Goal: Information Seeking & Learning: Learn about a topic

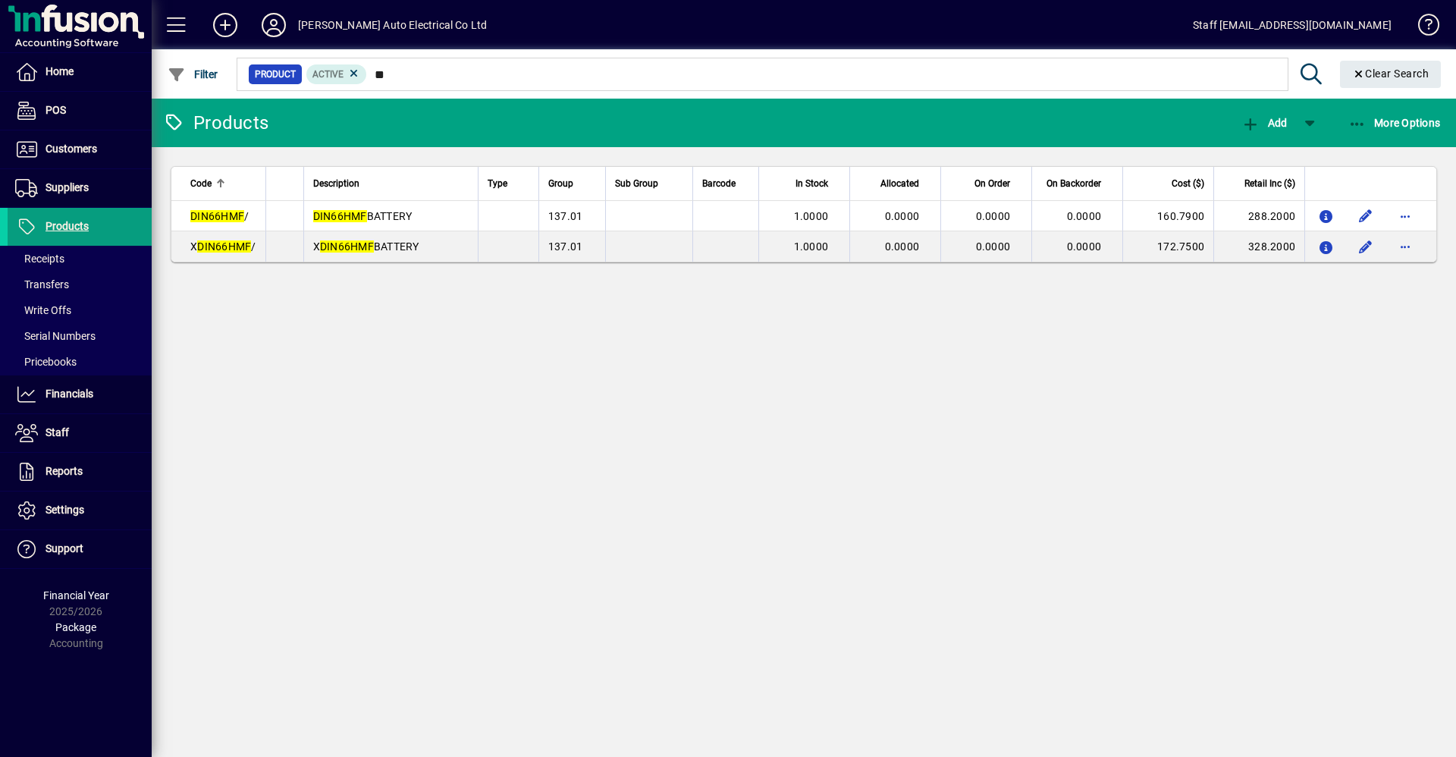
type input "*"
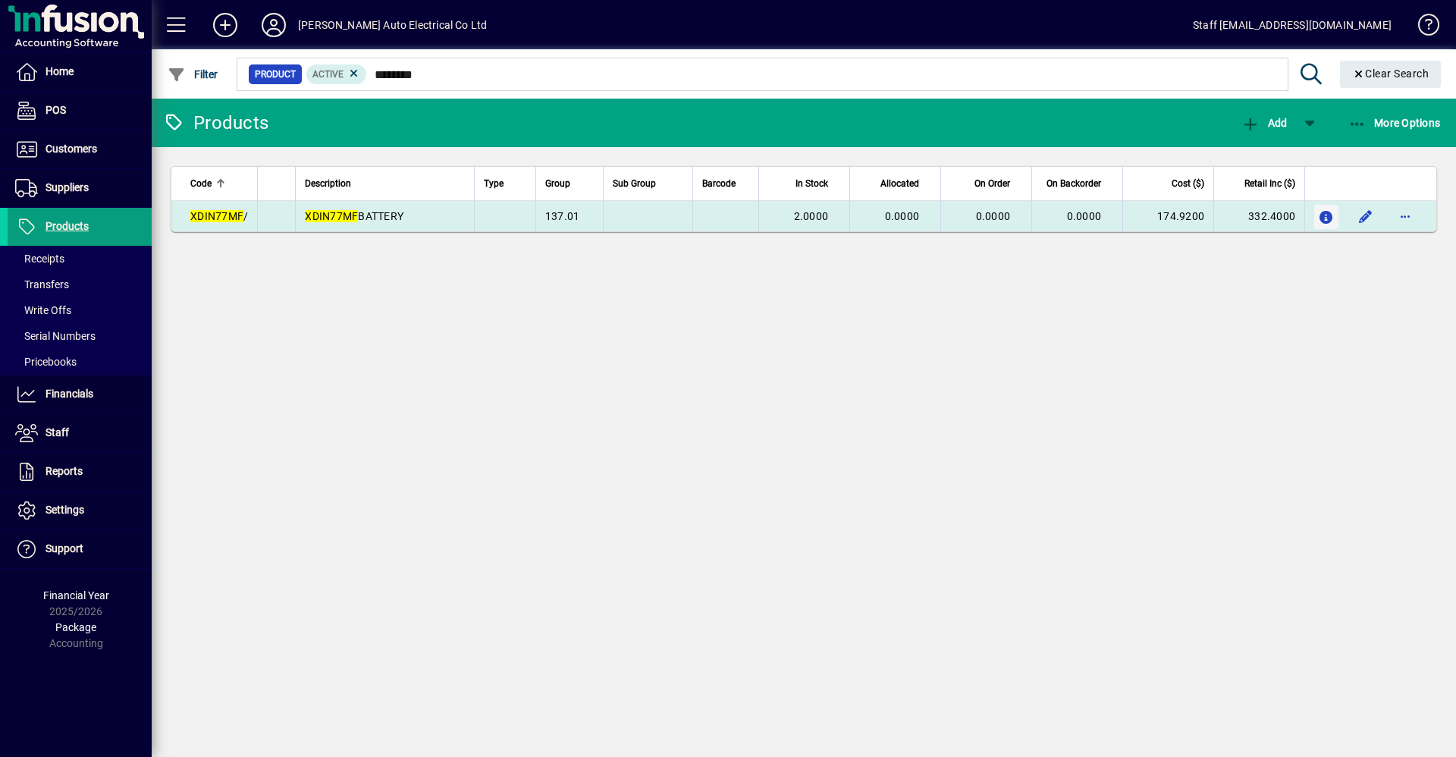
type input "********"
click at [1321, 218] on icon "button" at bounding box center [1327, 218] width 16 height 13
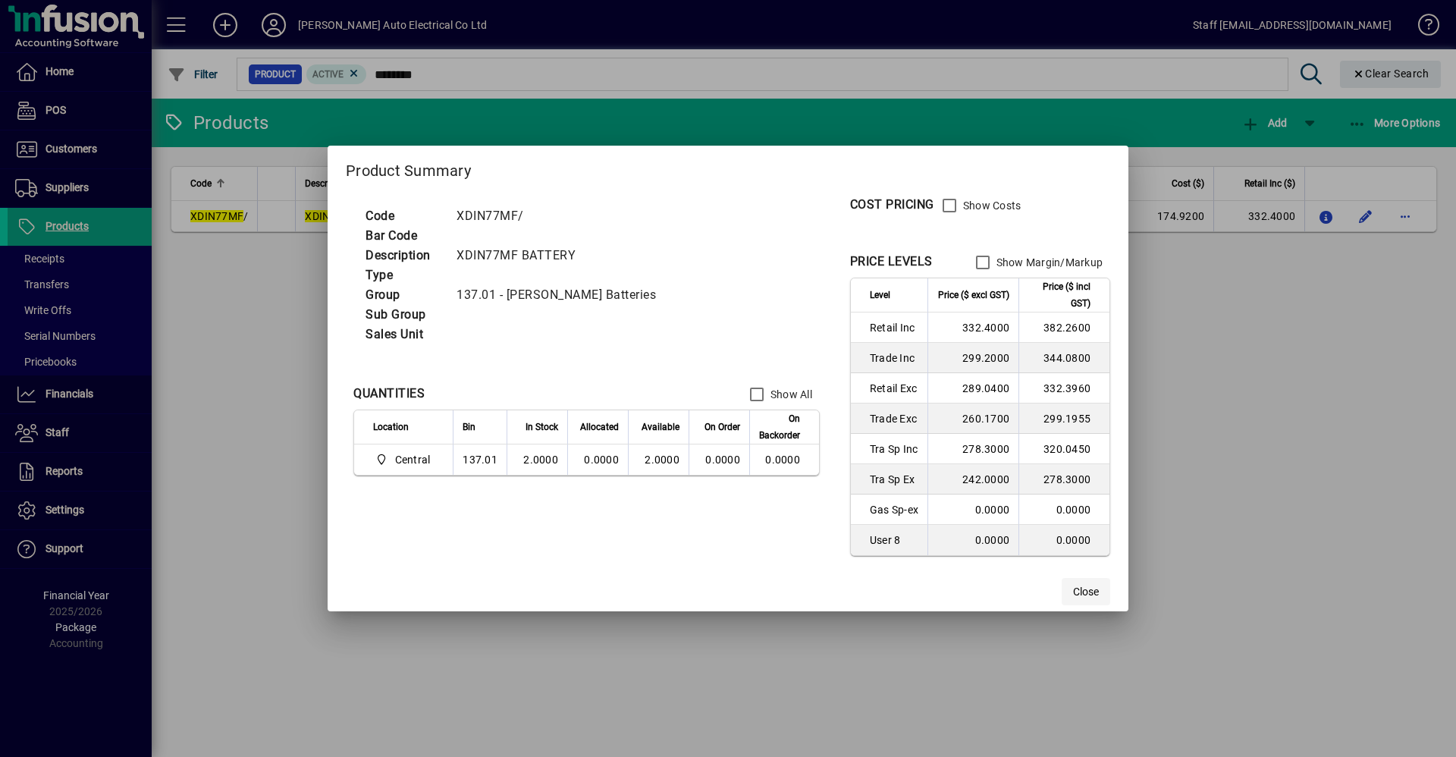
click at [1092, 586] on span "Close" at bounding box center [1086, 592] width 26 height 16
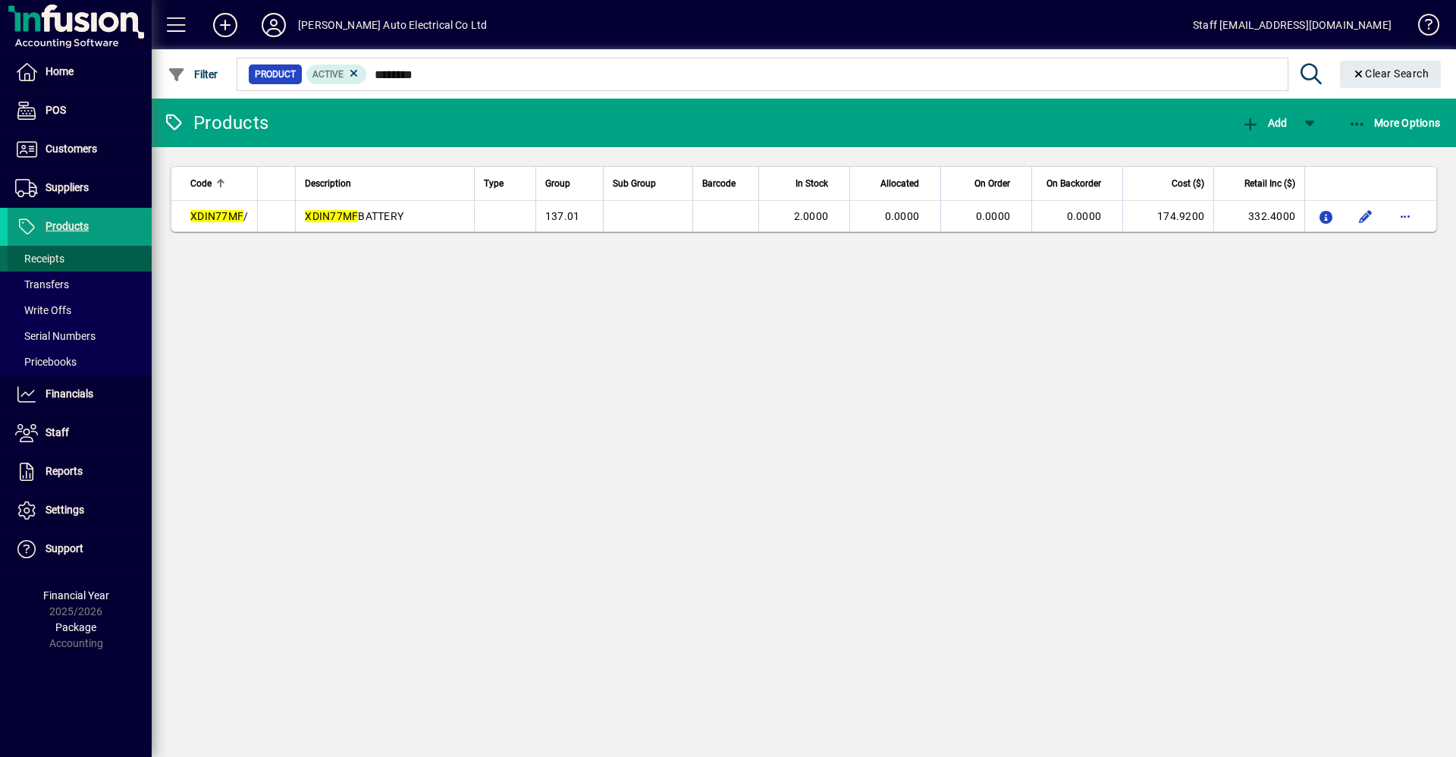
click at [60, 256] on span "Receipts" at bounding box center [39, 259] width 49 height 12
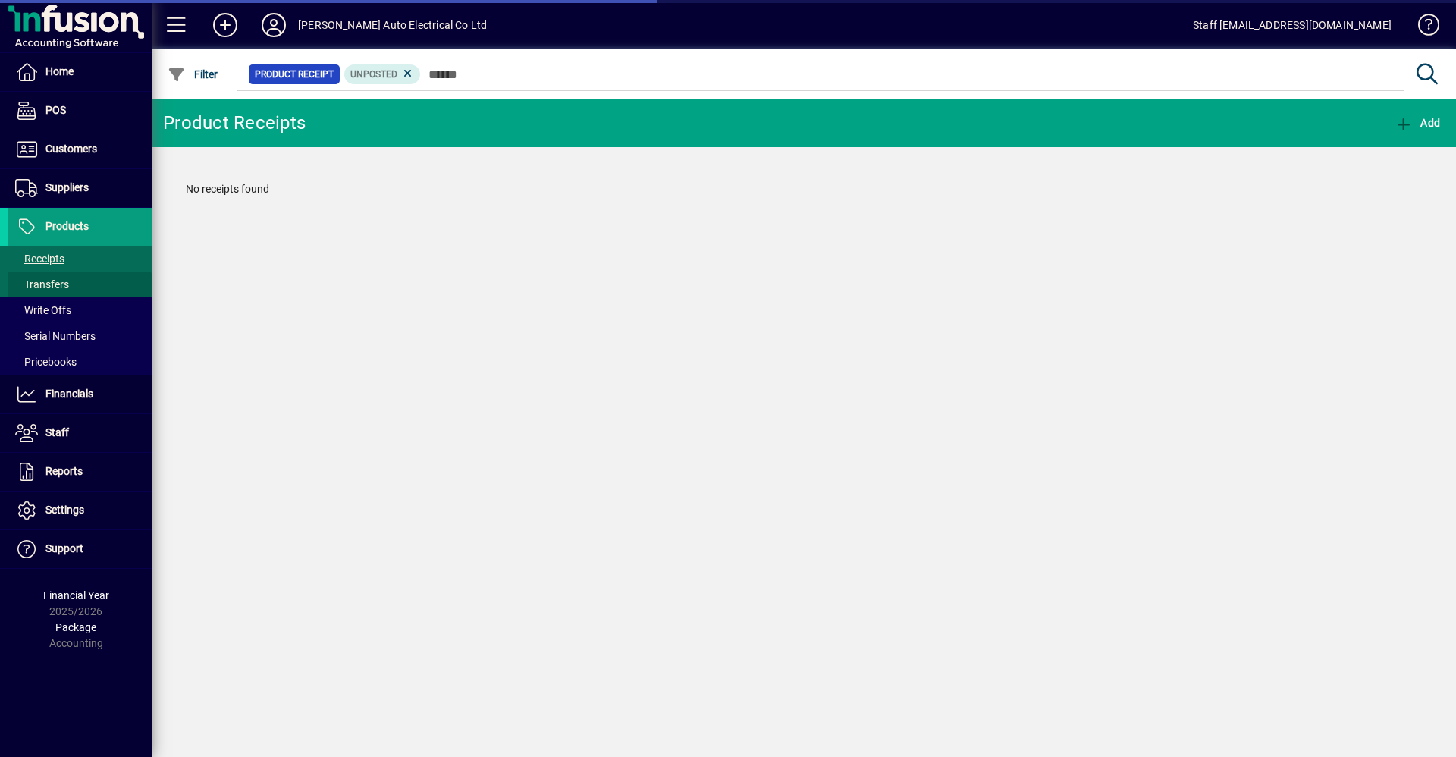
click at [71, 284] on span at bounding box center [80, 284] width 144 height 36
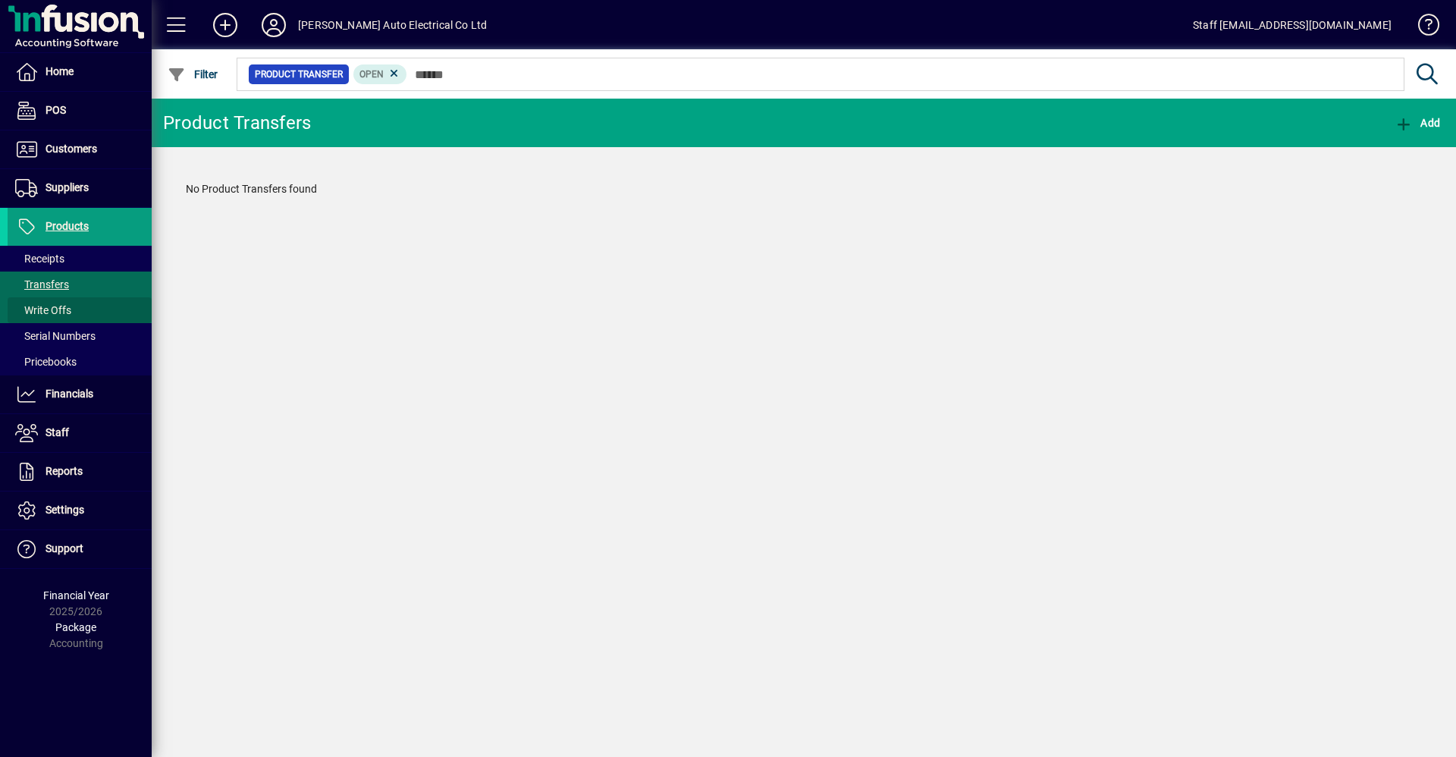
click at [74, 301] on span at bounding box center [80, 310] width 144 height 36
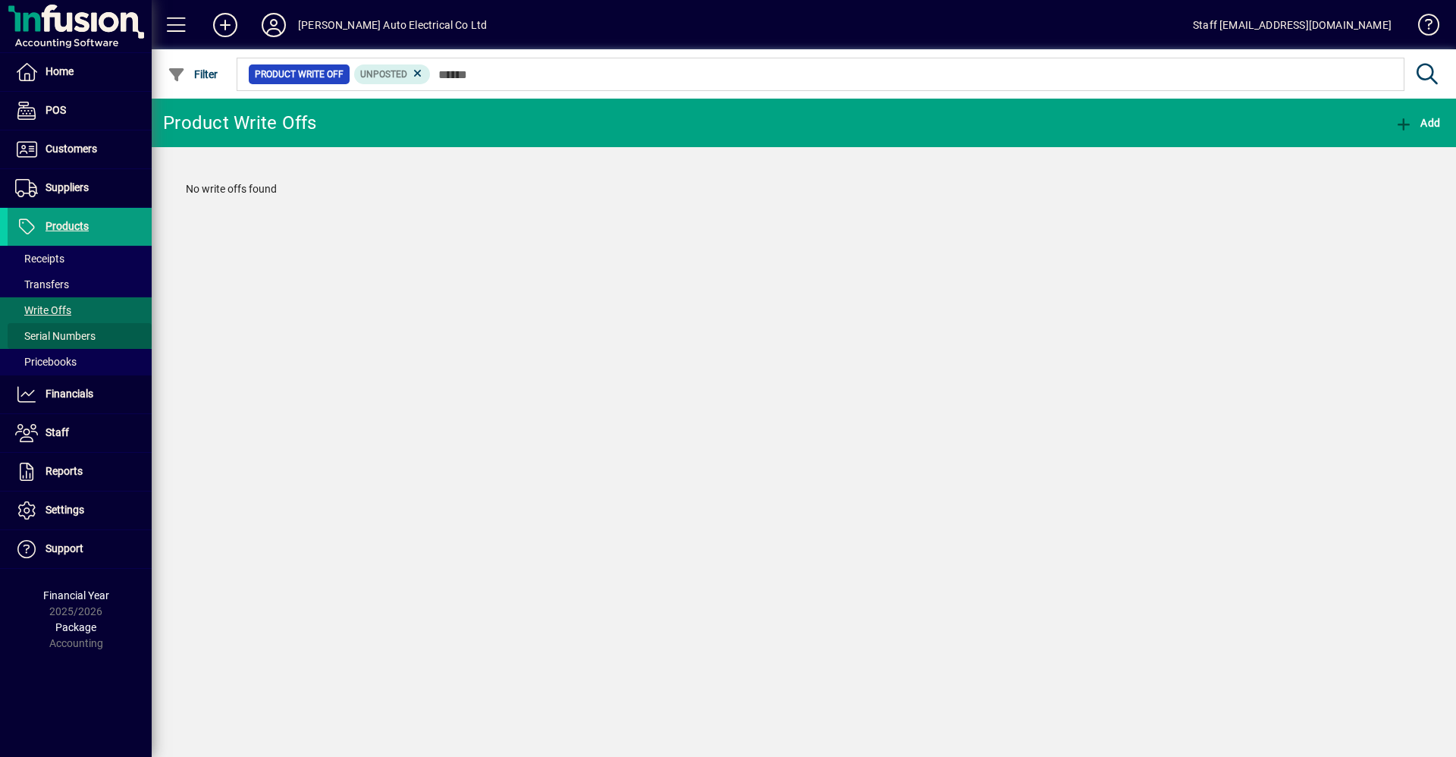
click at [81, 324] on span at bounding box center [80, 336] width 144 height 36
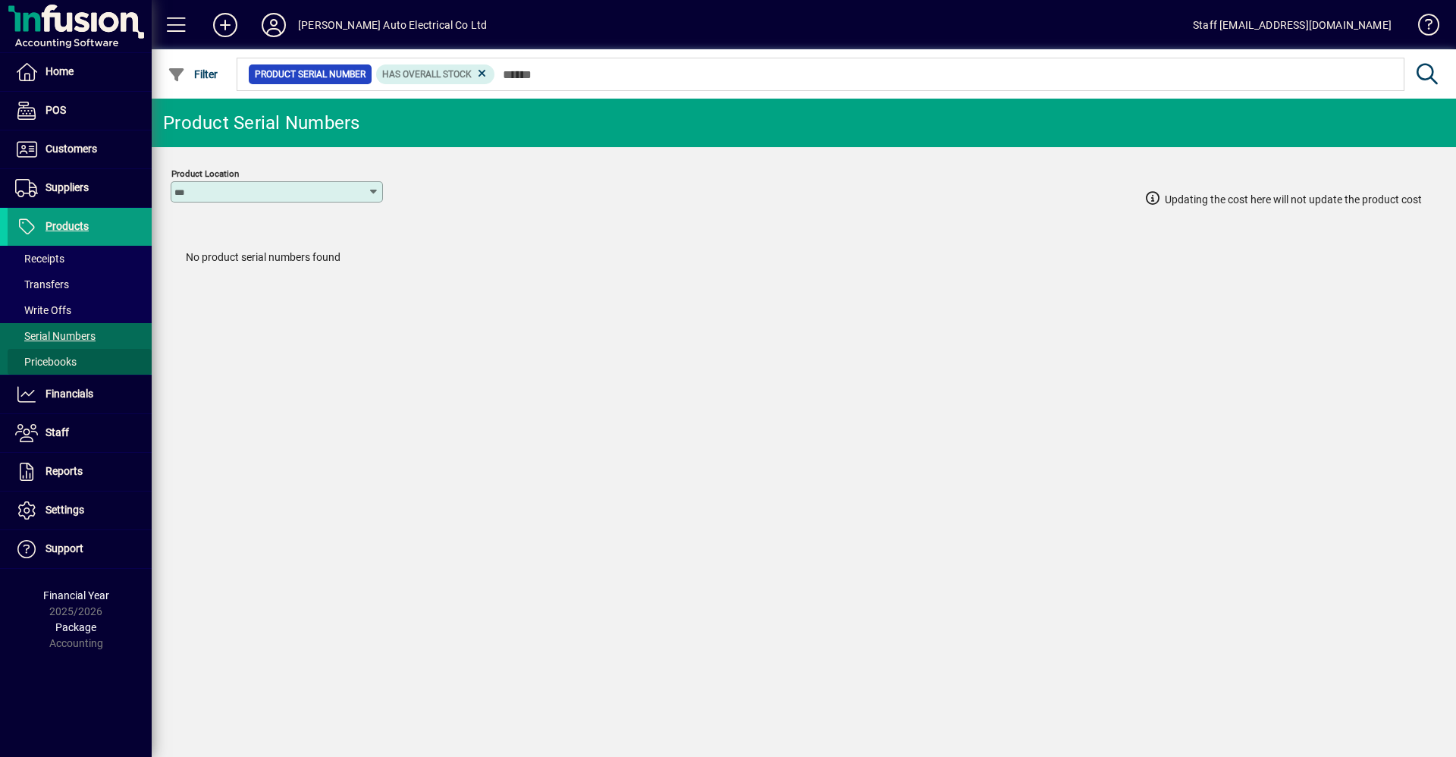
click at [73, 356] on span "Pricebooks" at bounding box center [45, 362] width 61 height 12
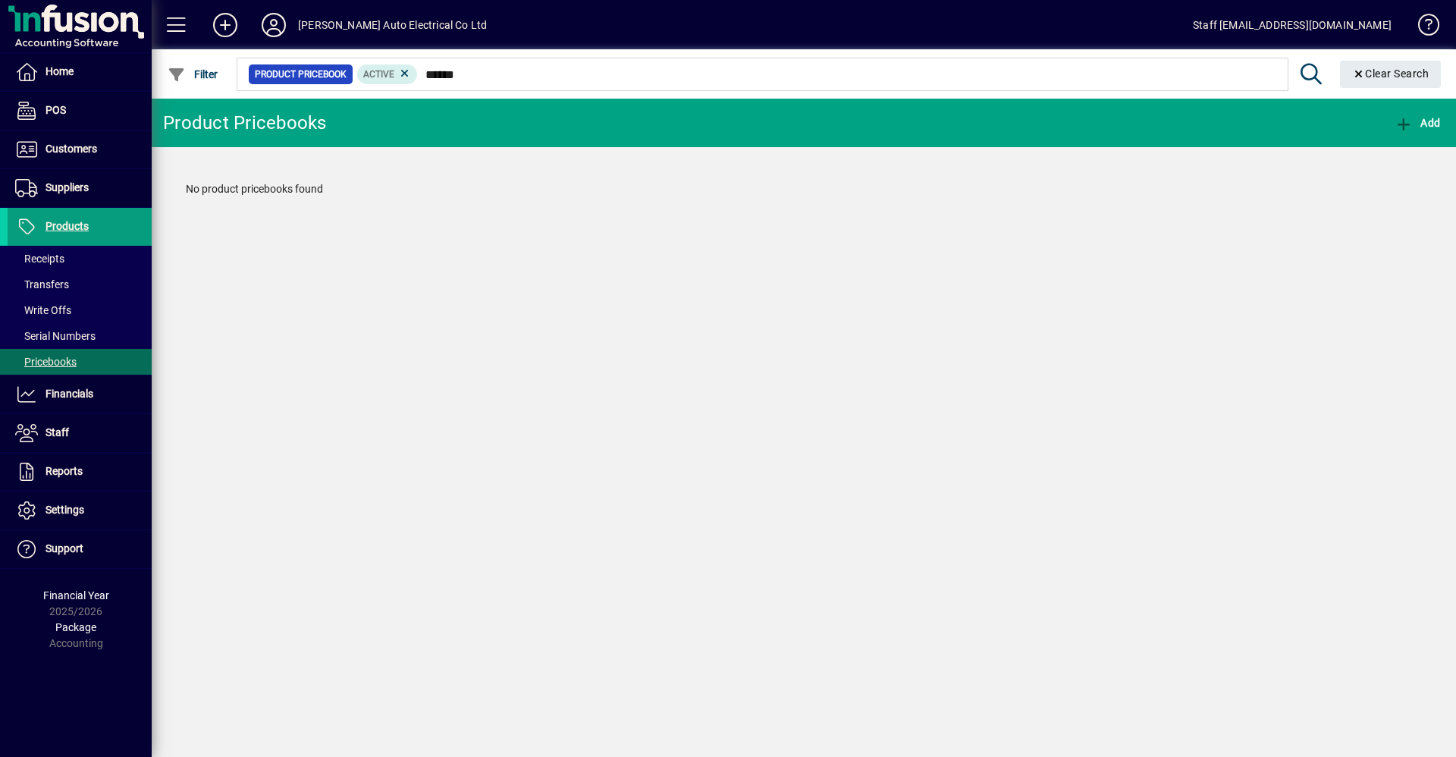
click at [407, 72] on icon at bounding box center [405, 74] width 14 height 14
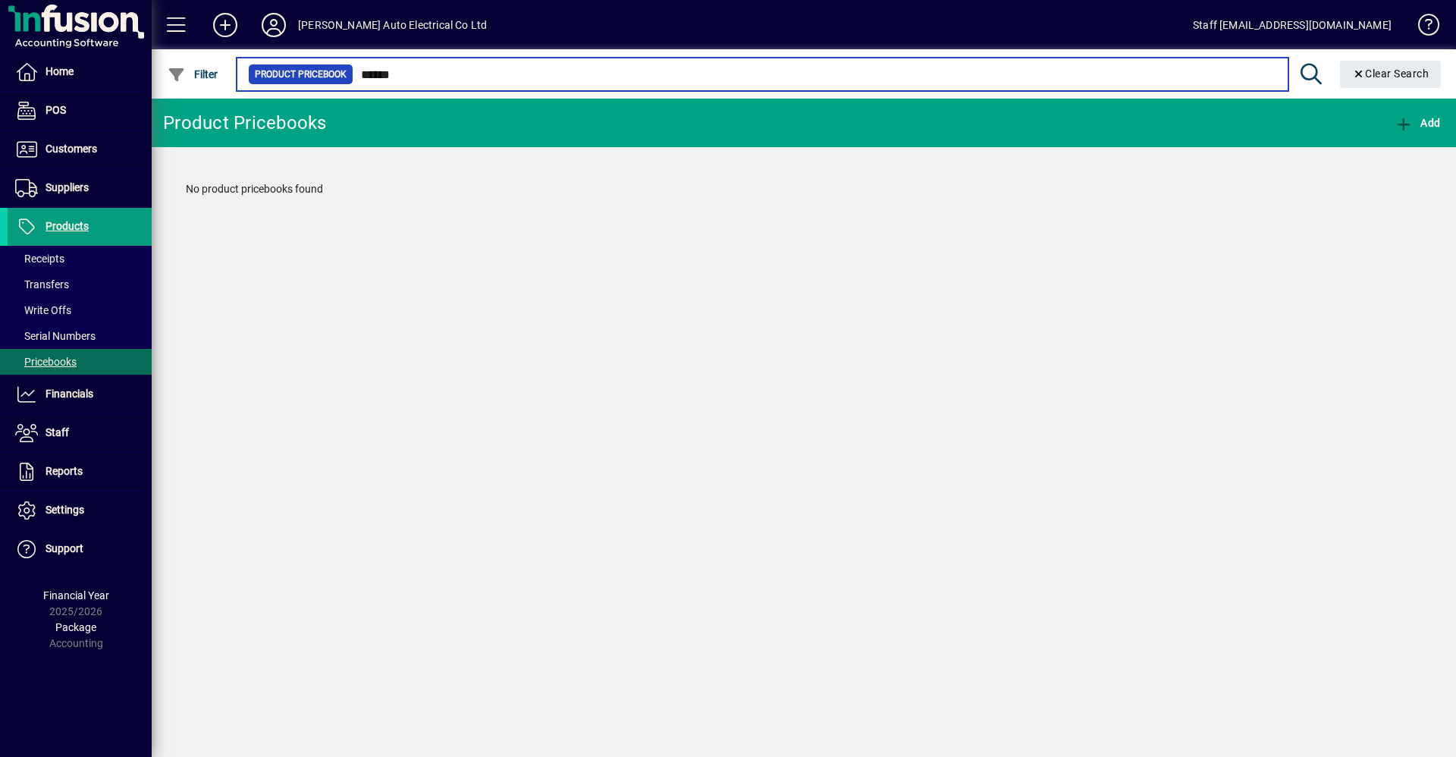
drag, startPoint x: 367, startPoint y: 75, endPoint x: 357, endPoint y: 77, distance: 10.0
click at [357, 77] on input "******" at bounding box center [814, 74] width 923 height 21
type input "*****"
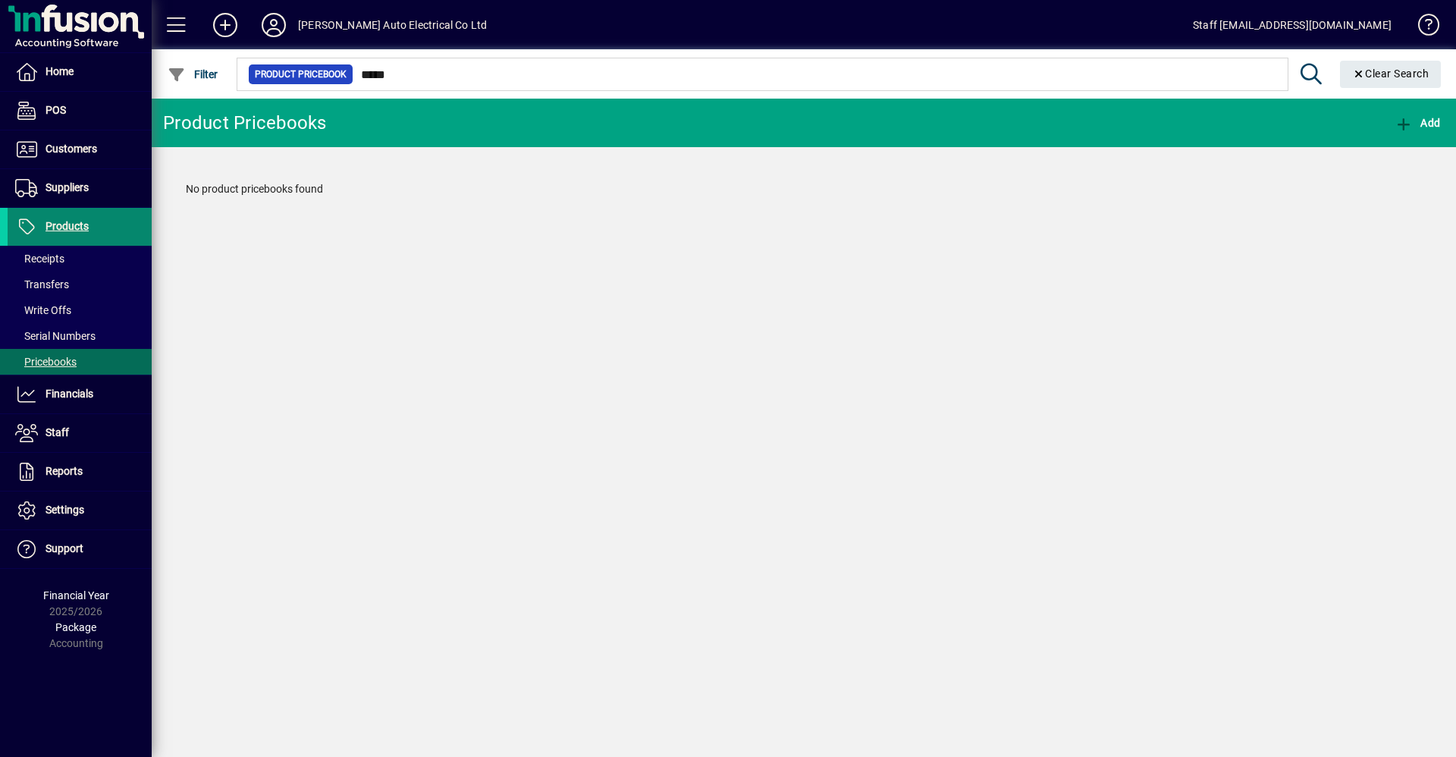
click at [86, 232] on span "Products" at bounding box center [67, 226] width 43 height 12
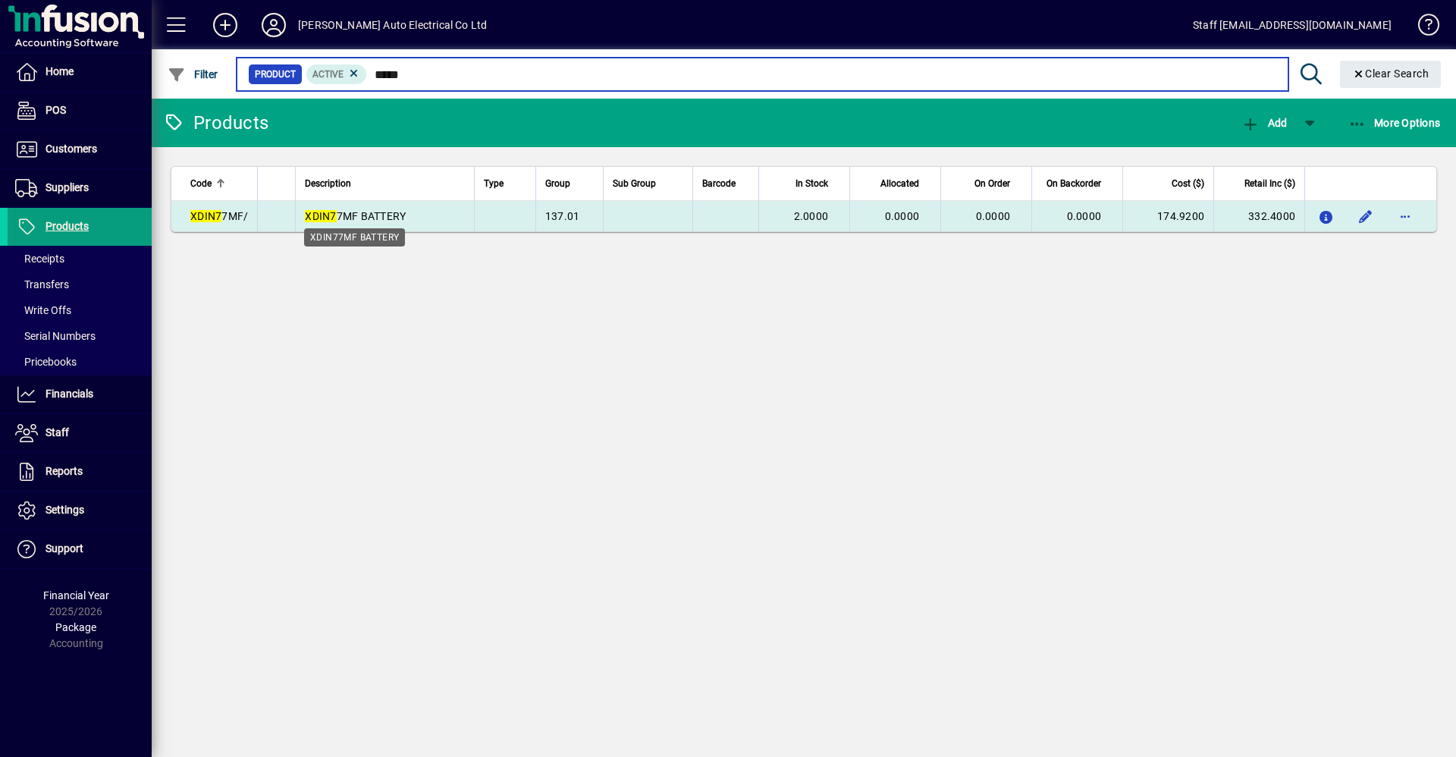
type input "*****"
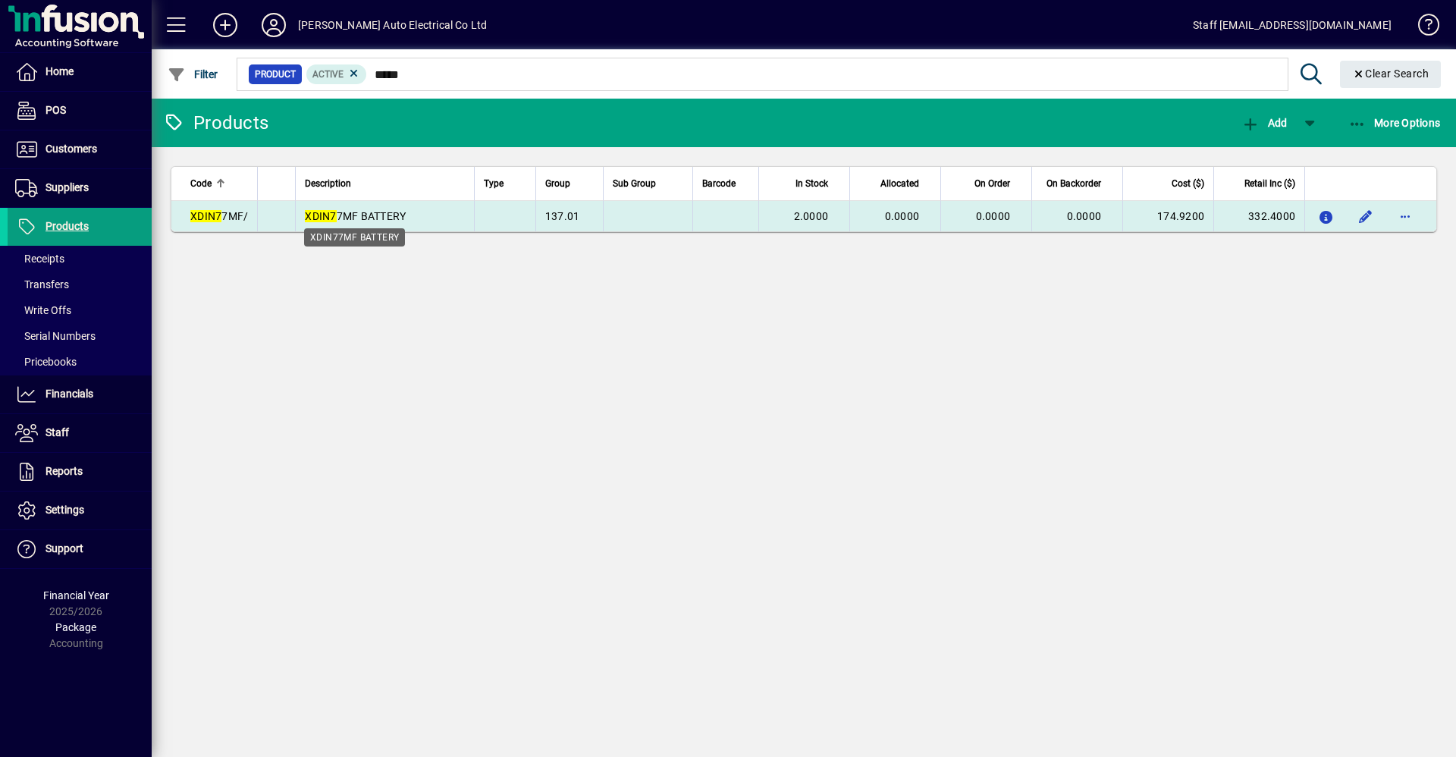
click at [385, 213] on span "XDIN7 7MF BATTERY" at bounding box center [355, 216] width 101 height 12
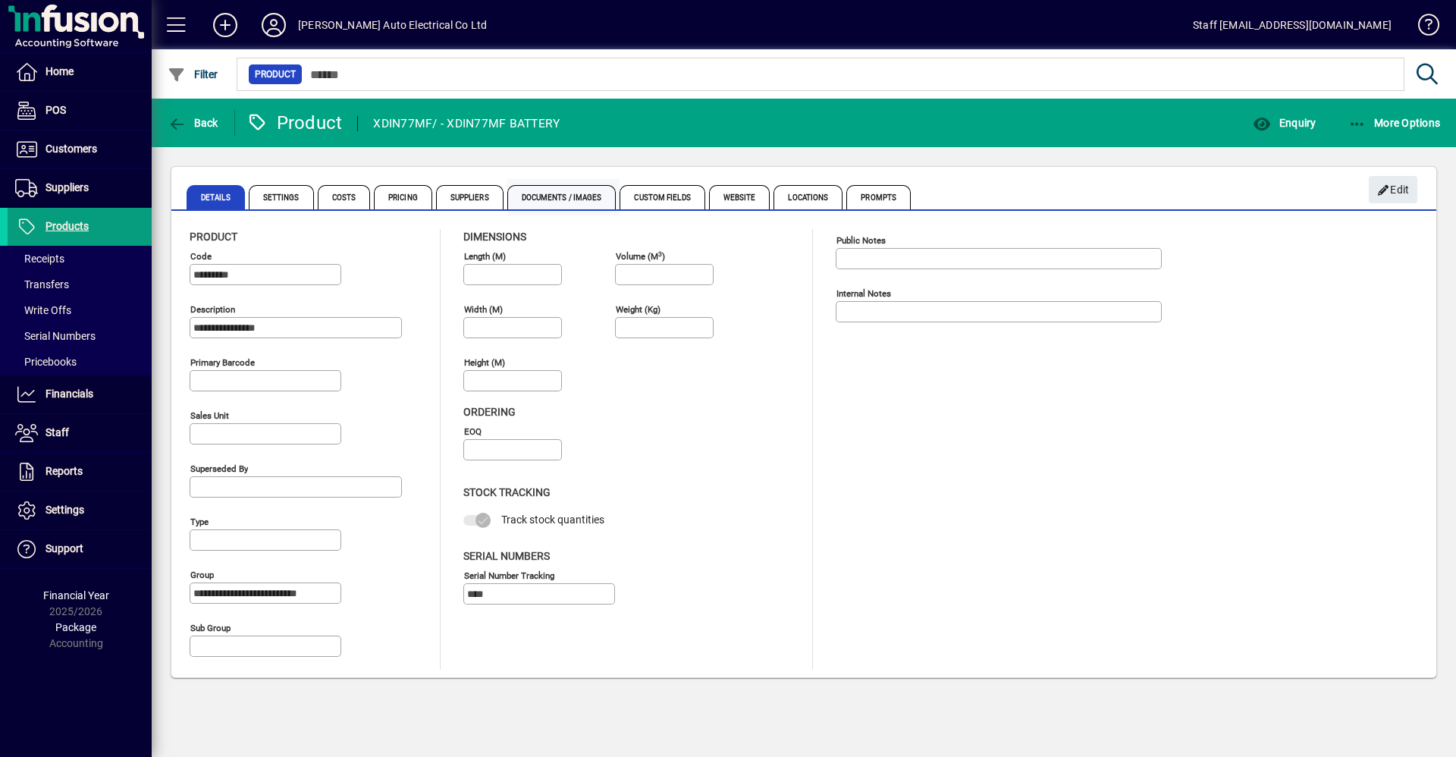
click at [584, 199] on span "Documents / Images" at bounding box center [561, 197] width 109 height 24
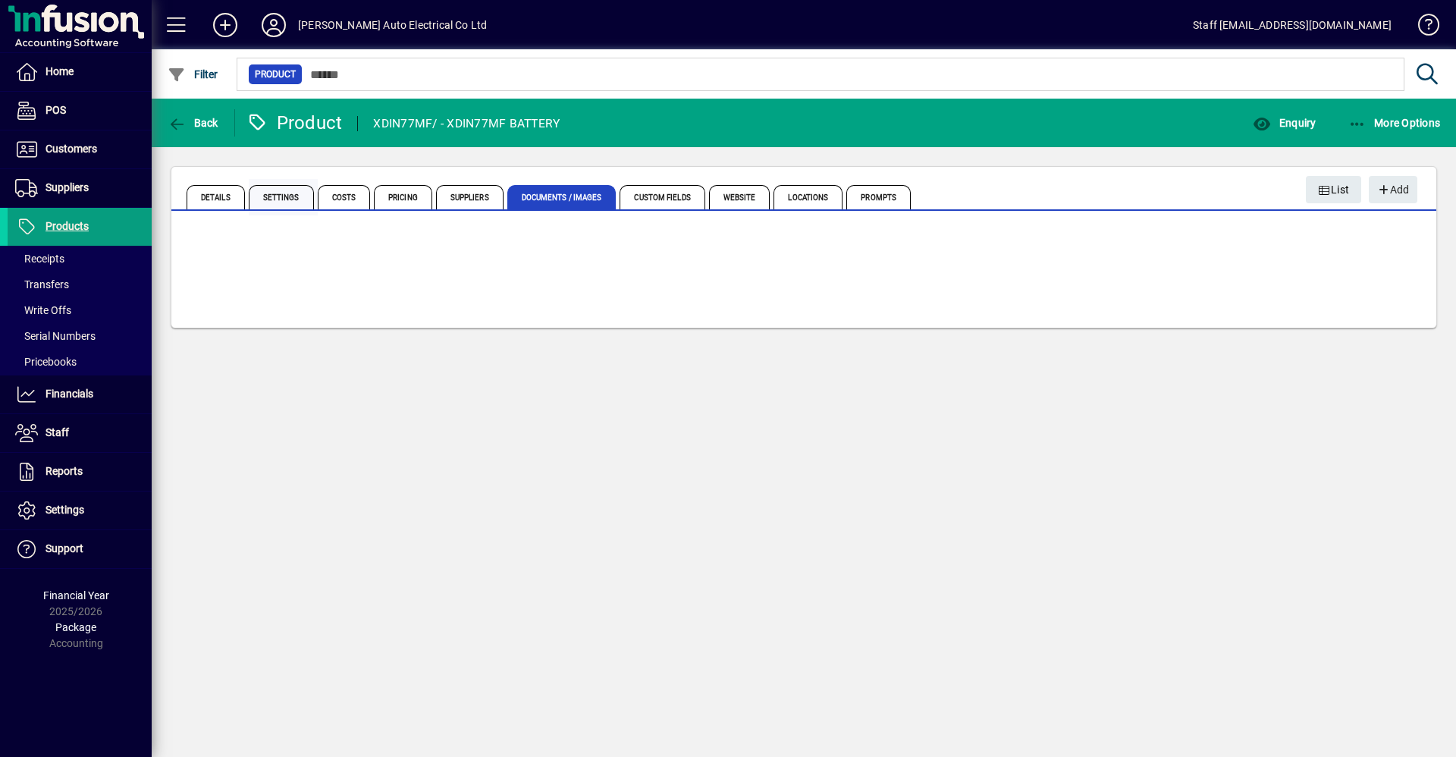
click at [270, 196] on span "Settings" at bounding box center [281, 197] width 65 height 24
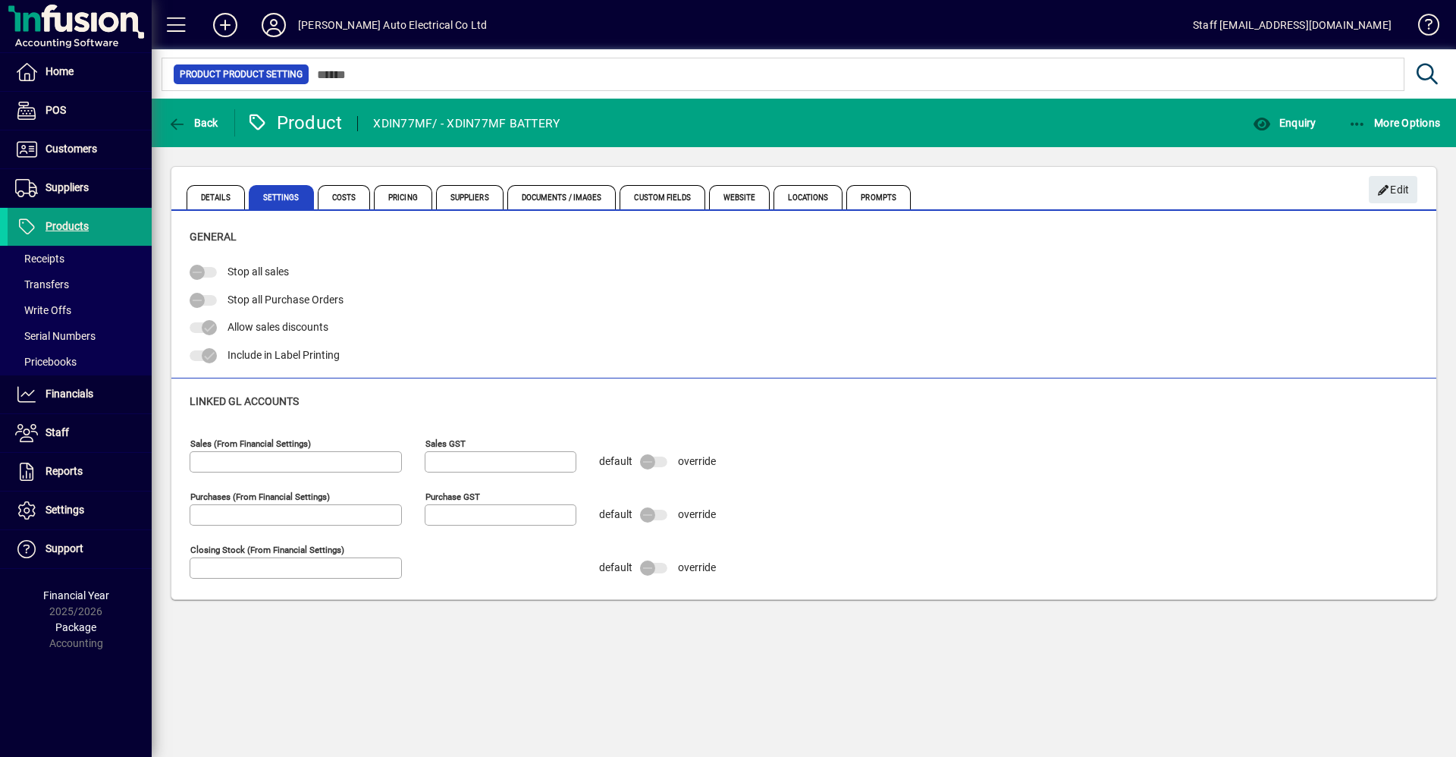
type input "**********"
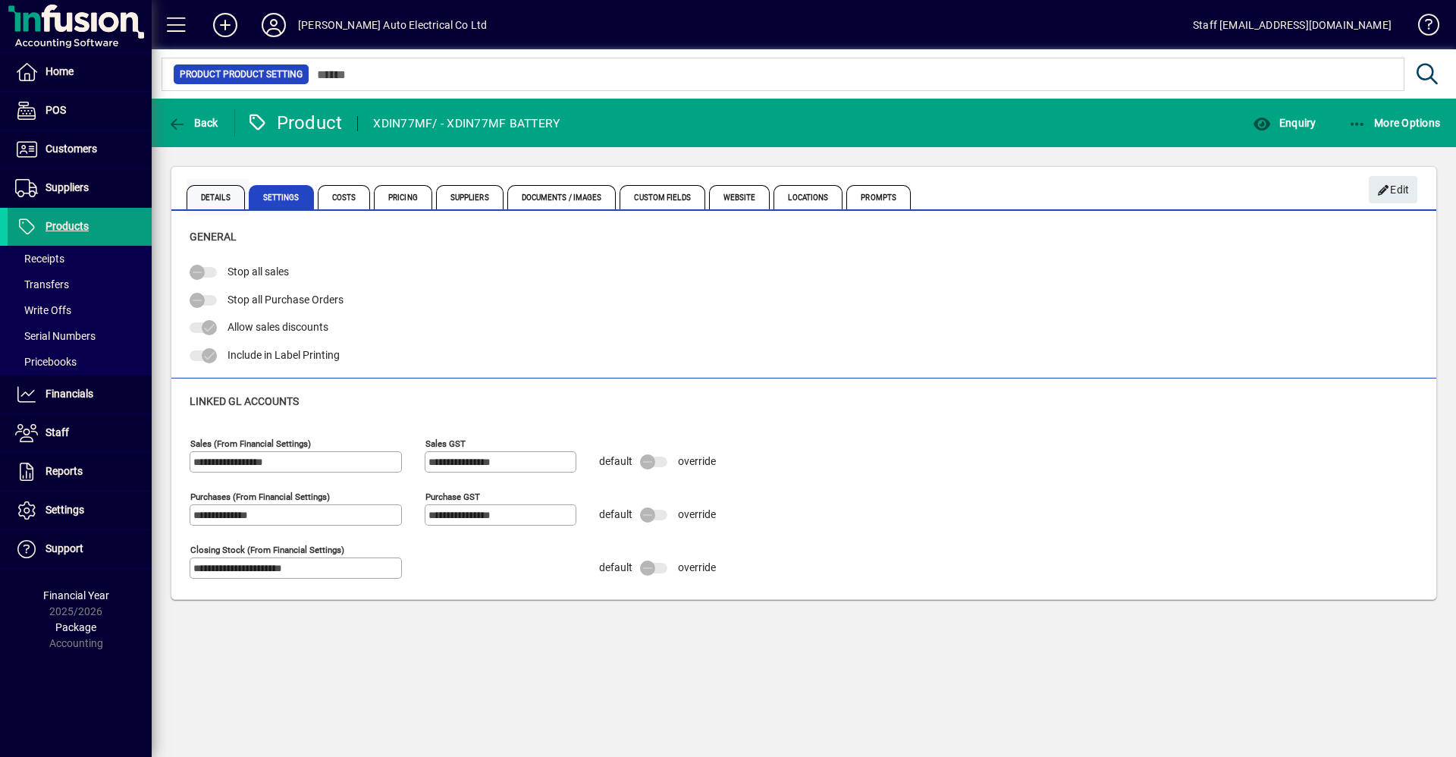
drag, startPoint x: 181, startPoint y: 189, endPoint x: 194, endPoint y: 194, distance: 14.6
click at [190, 193] on mat-tab-group "Details Settings Costs Pricing Suppliers Documents / Images Custom Fields Websi…" at bounding box center [803, 195] width 1265 height 32
click at [217, 200] on span "Details" at bounding box center [216, 197] width 58 height 24
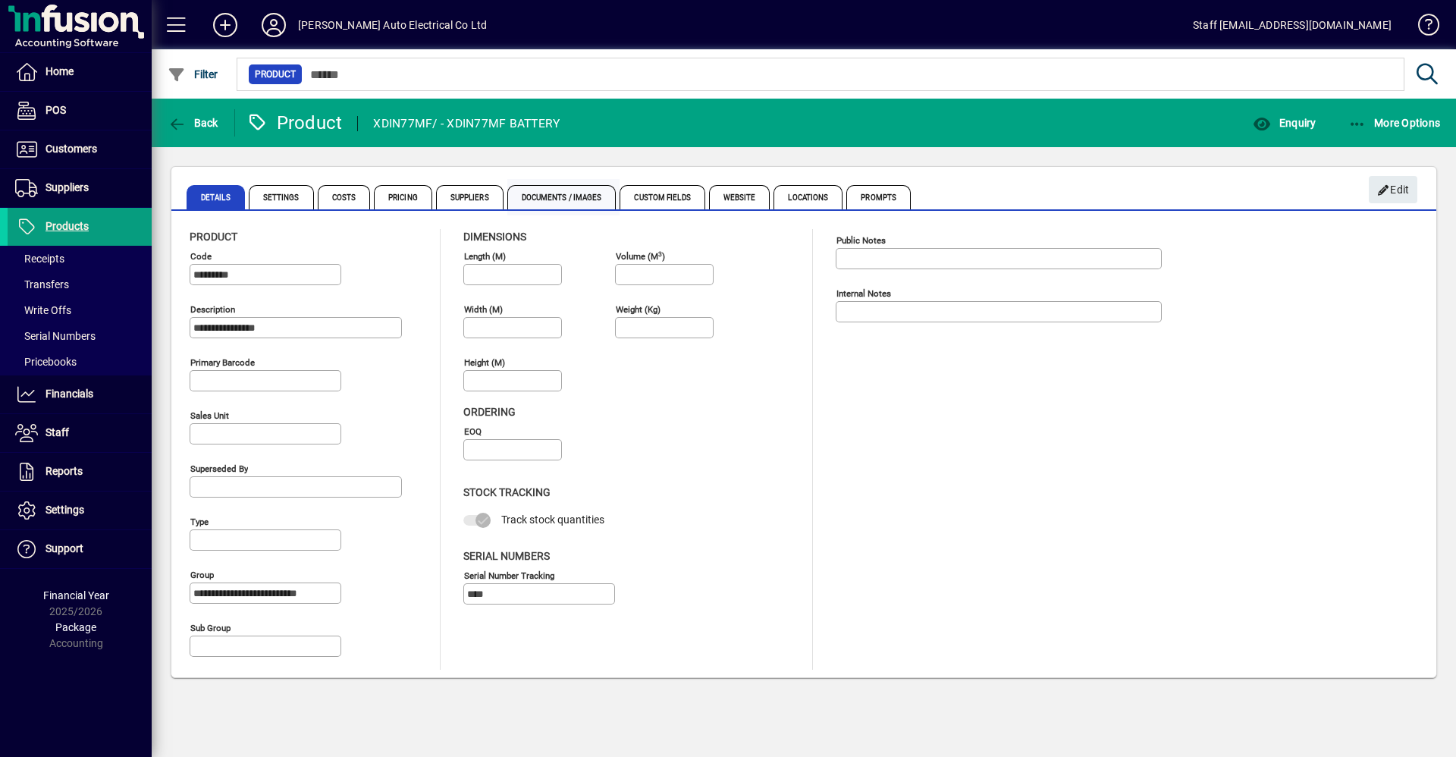
click at [529, 195] on span "Documents / Images" at bounding box center [561, 197] width 109 height 24
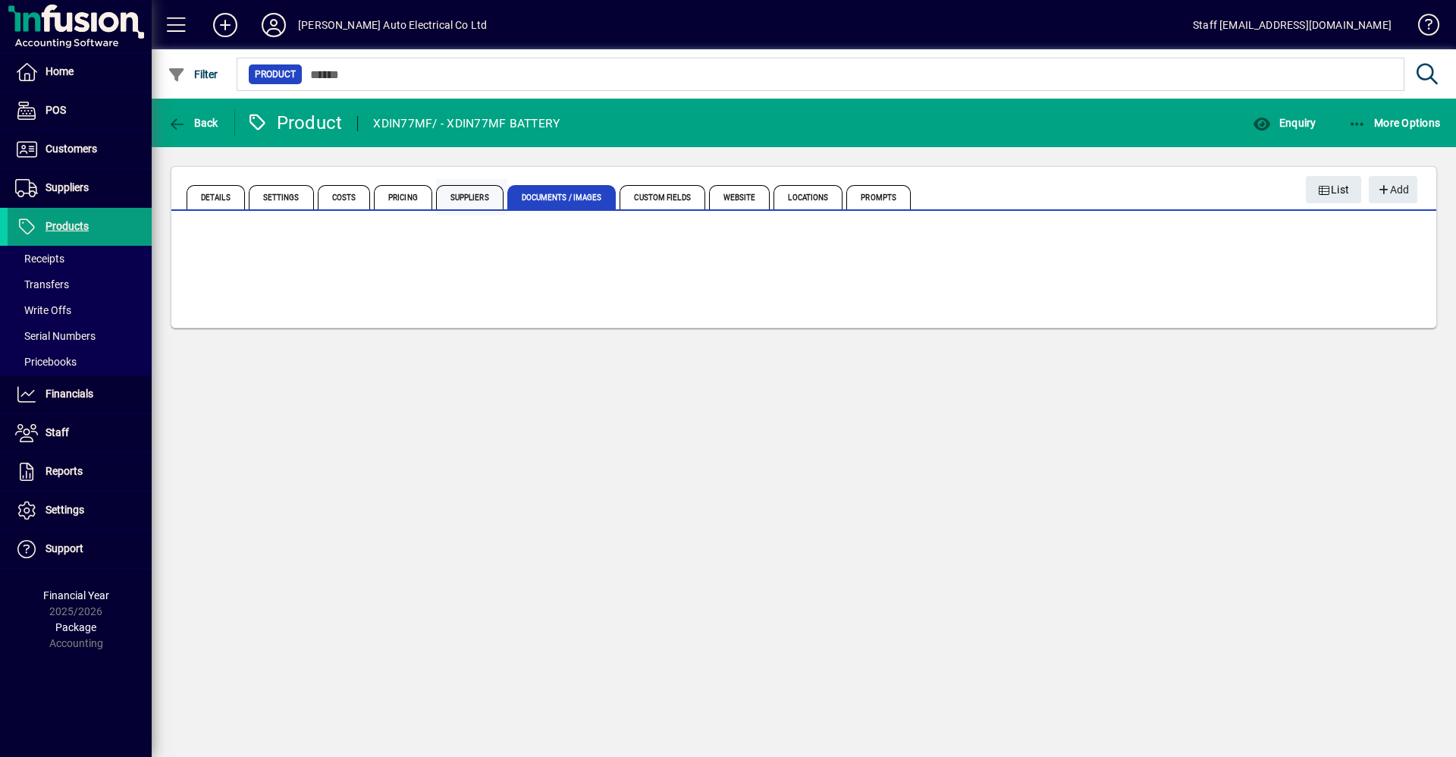
click at [452, 202] on span "Suppliers" at bounding box center [469, 197] width 67 height 24
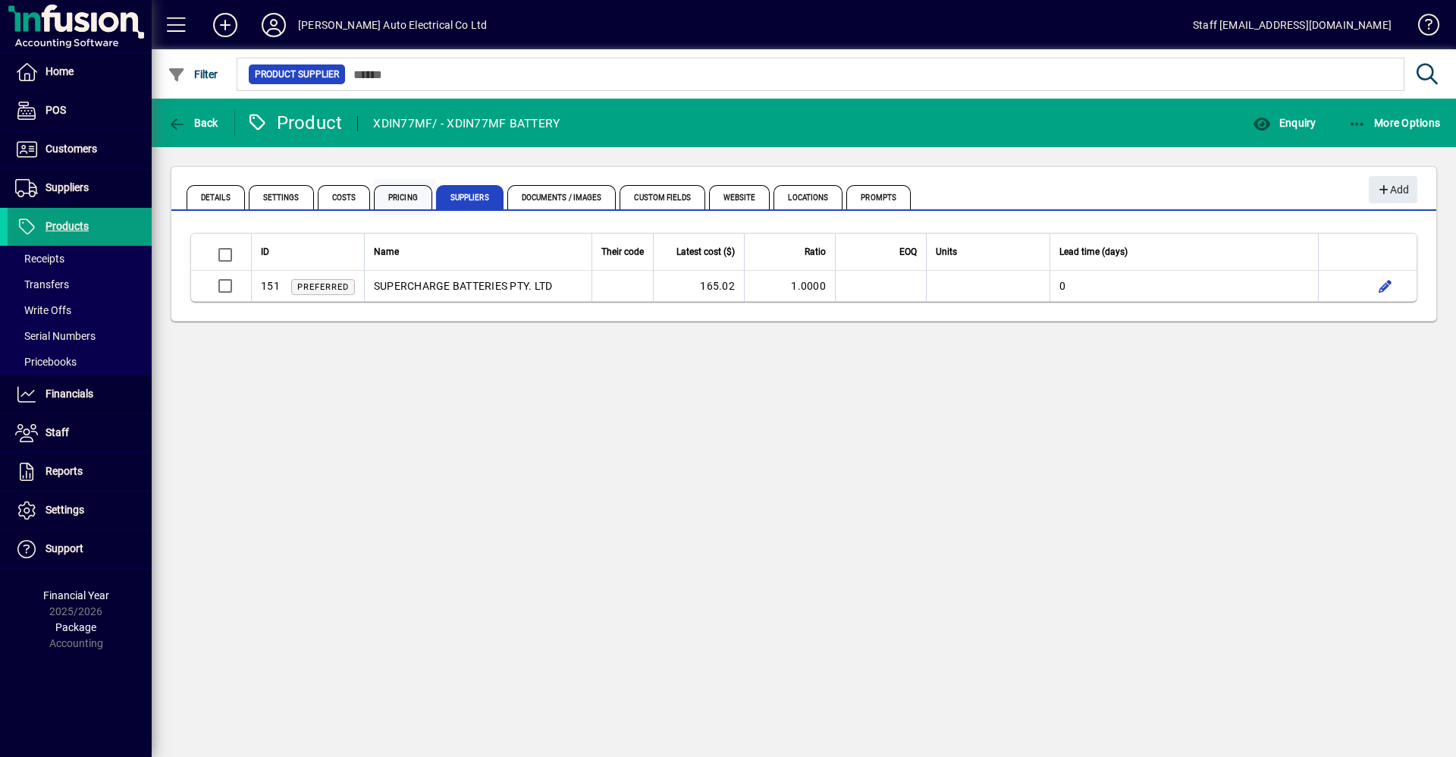
click at [390, 197] on span "Pricing" at bounding box center [403, 197] width 58 height 24
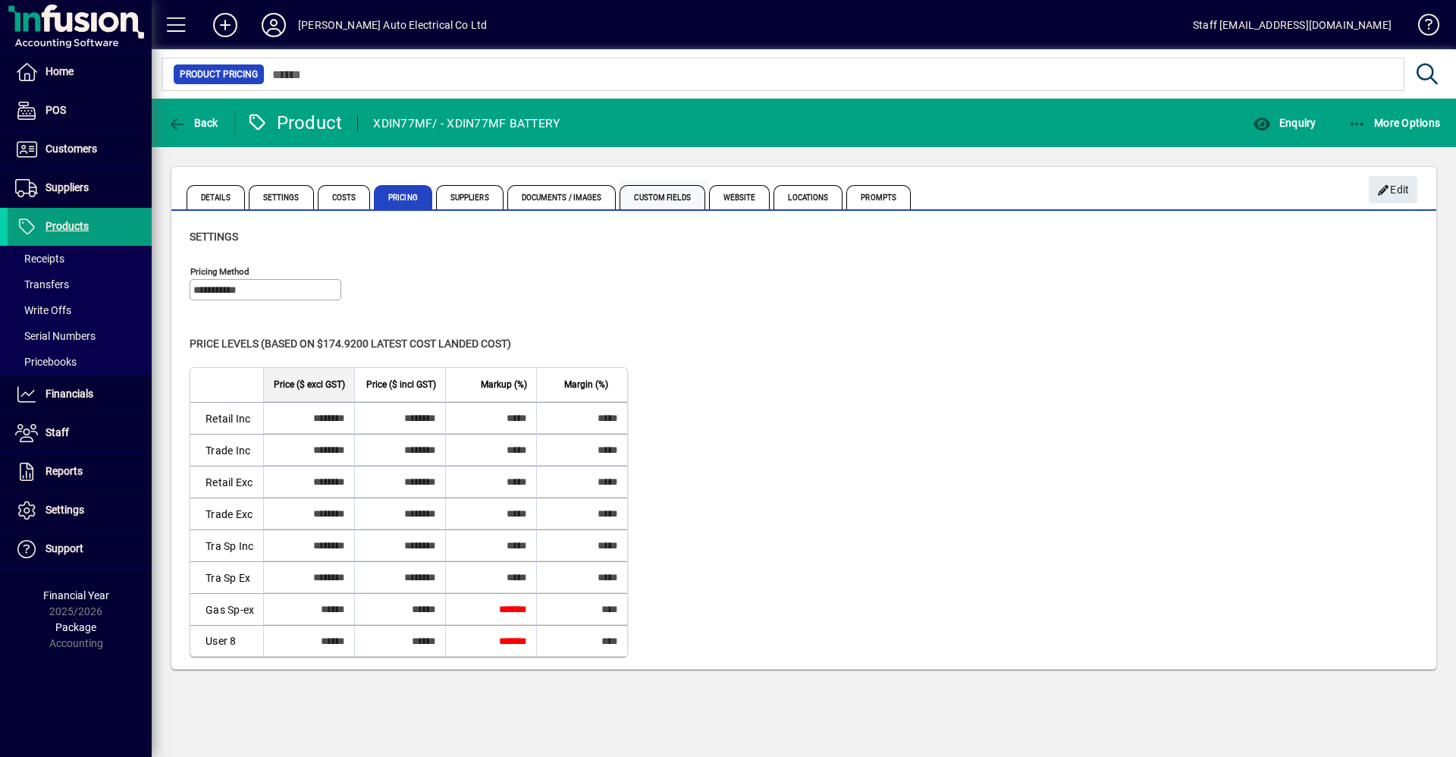
click at [651, 194] on span "Custom Fields" at bounding box center [662, 197] width 85 height 24
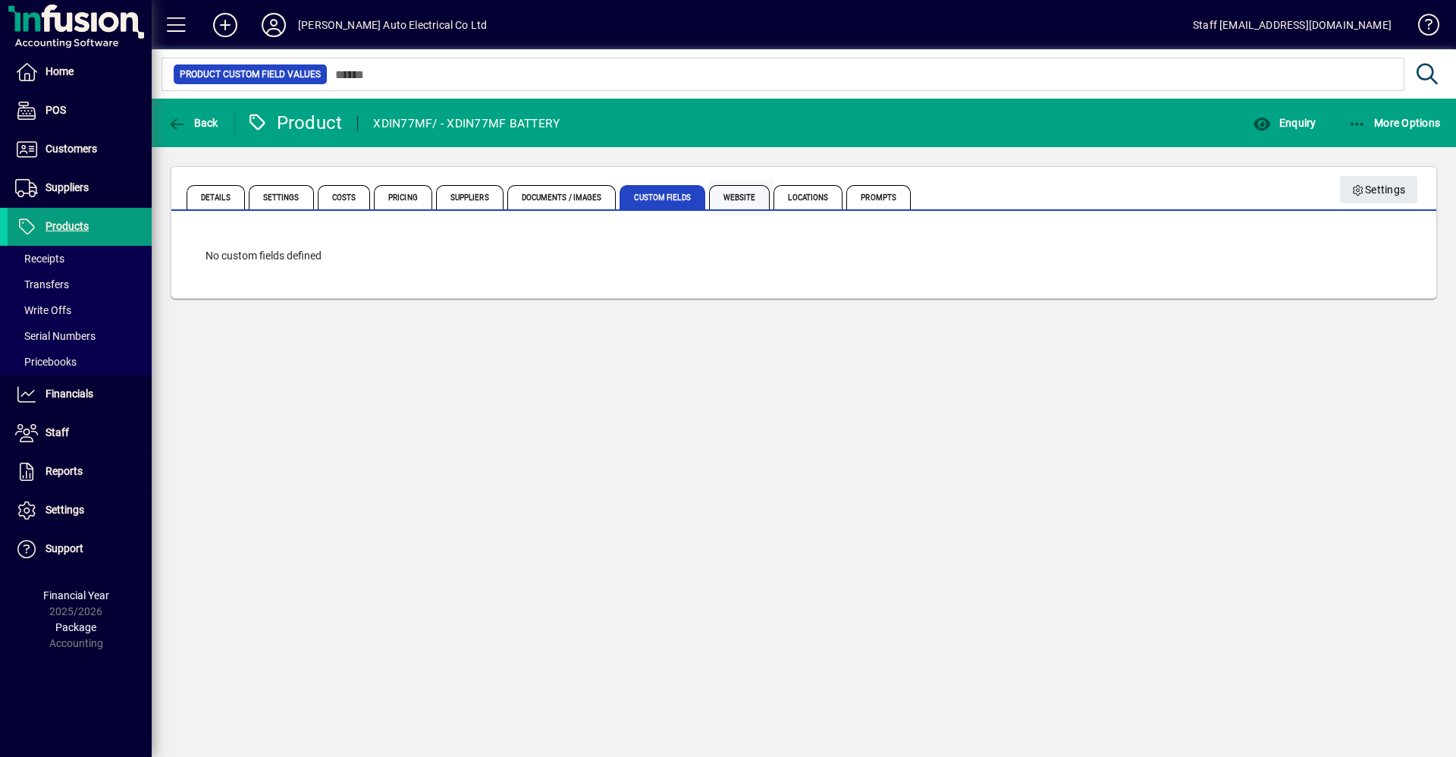
click at [745, 193] on span "Website" at bounding box center [739, 197] width 61 height 24
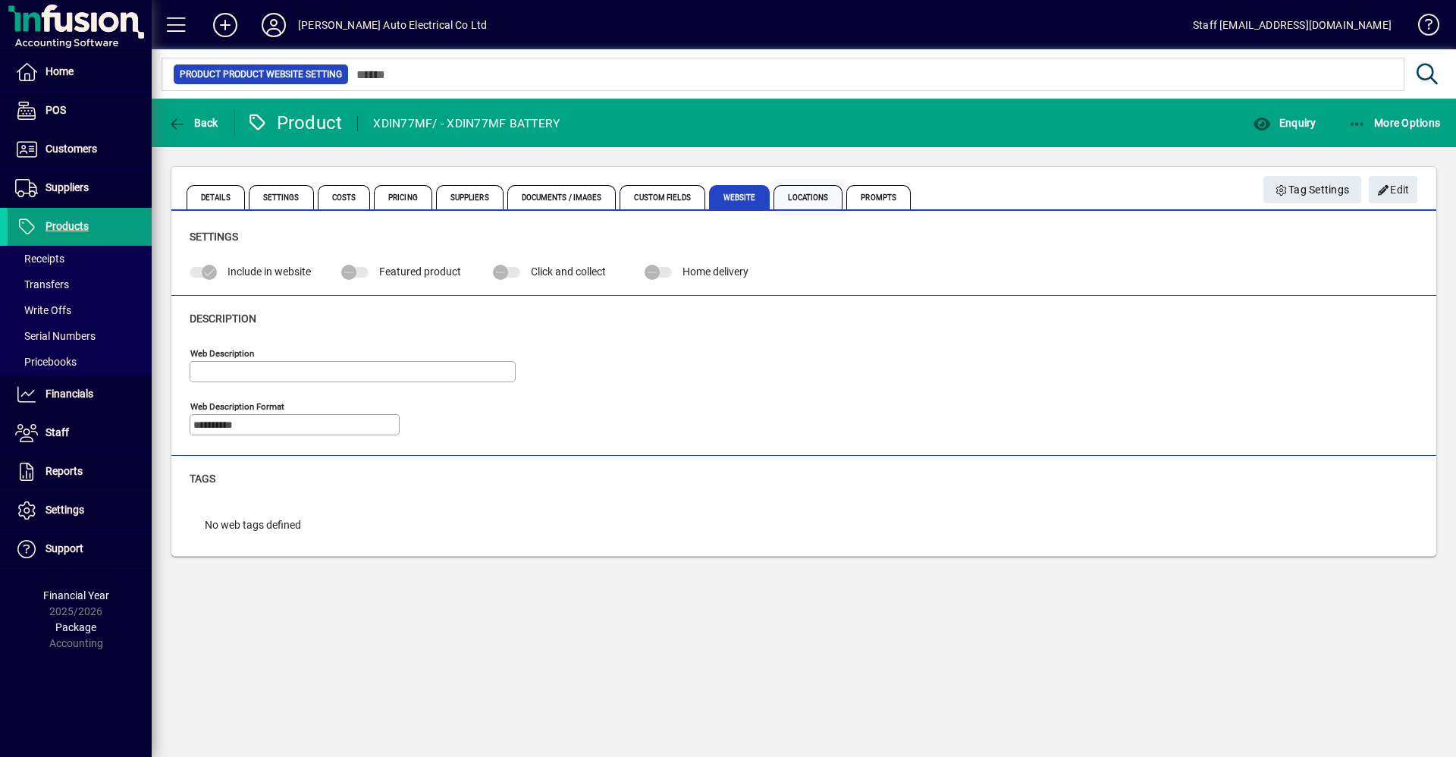
drag, startPoint x: 765, startPoint y: 189, endPoint x: 781, endPoint y: 191, distance: 16.1
click at [766, 189] on span "Website" at bounding box center [741, 197] width 65 height 36
click at [788, 192] on span "Locations" at bounding box center [808, 197] width 69 height 24
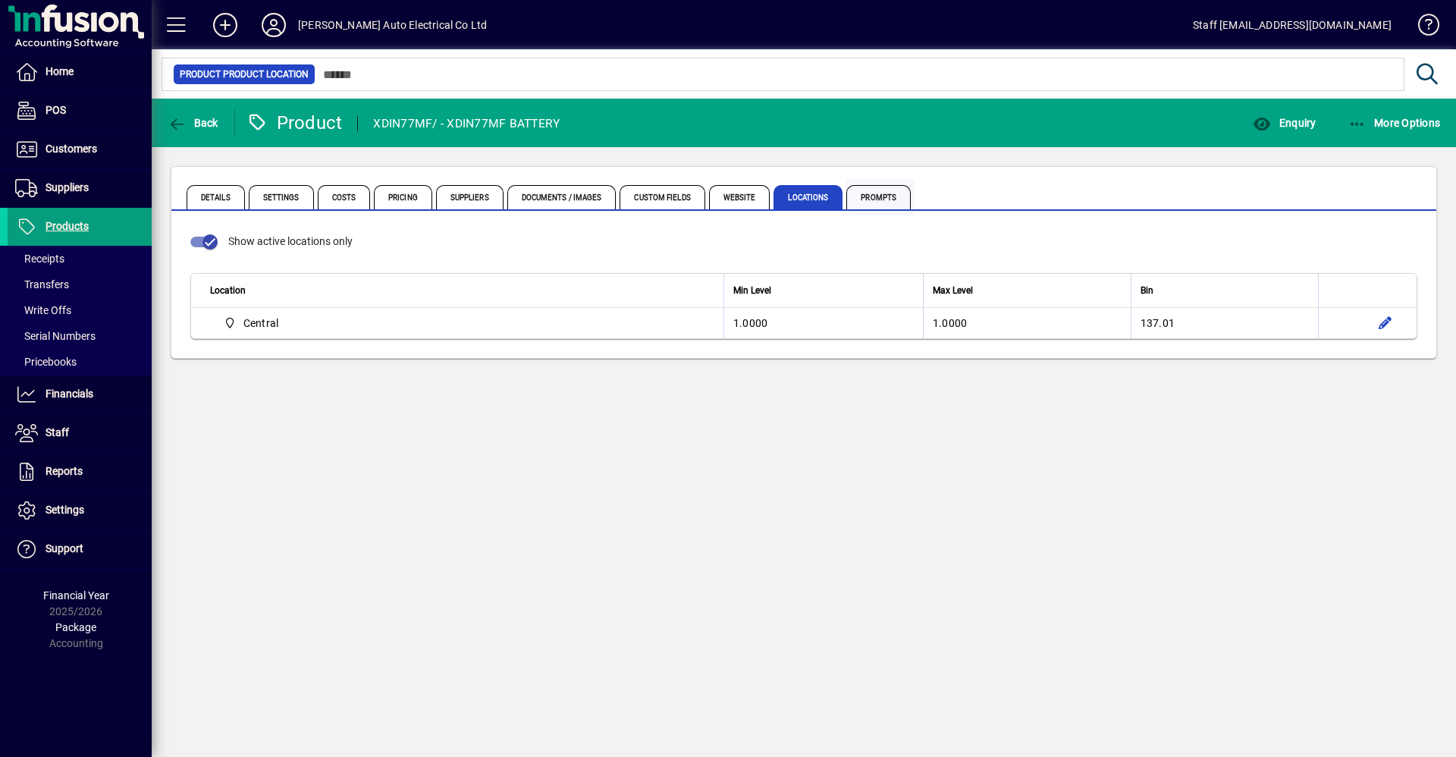
click at [873, 189] on span "Prompts" at bounding box center [878, 197] width 64 height 24
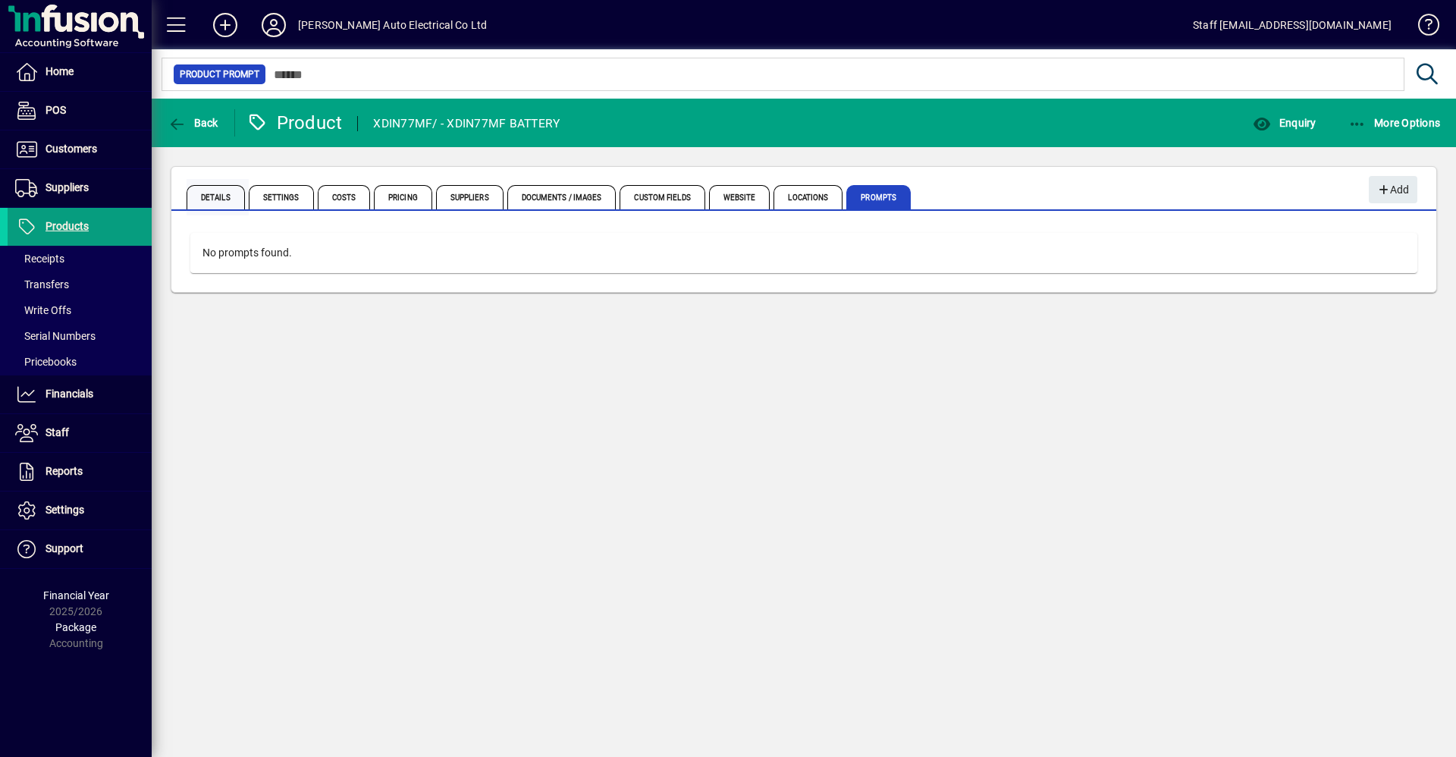
click at [209, 199] on span "Details" at bounding box center [216, 197] width 58 height 24
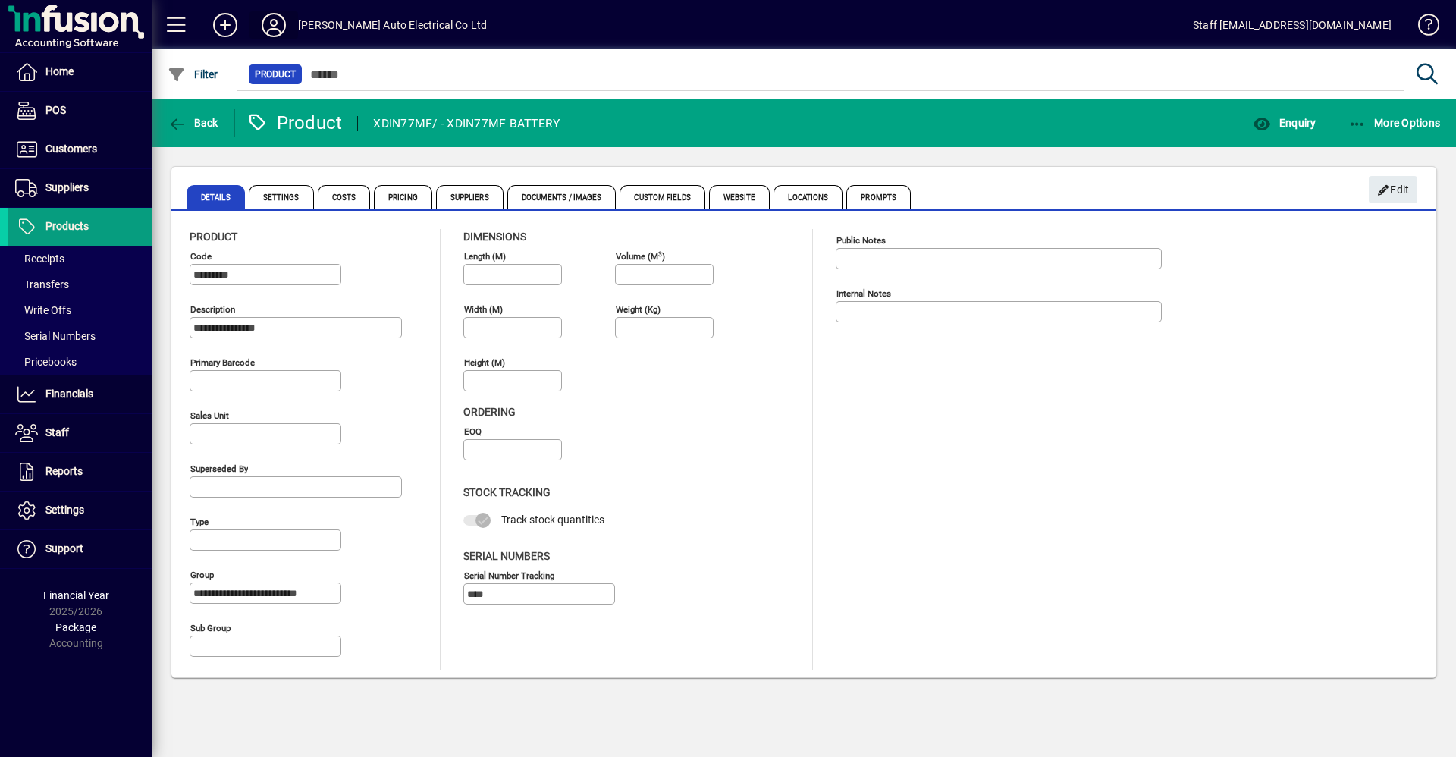
click at [267, 24] on icon at bounding box center [274, 25] width 30 height 24
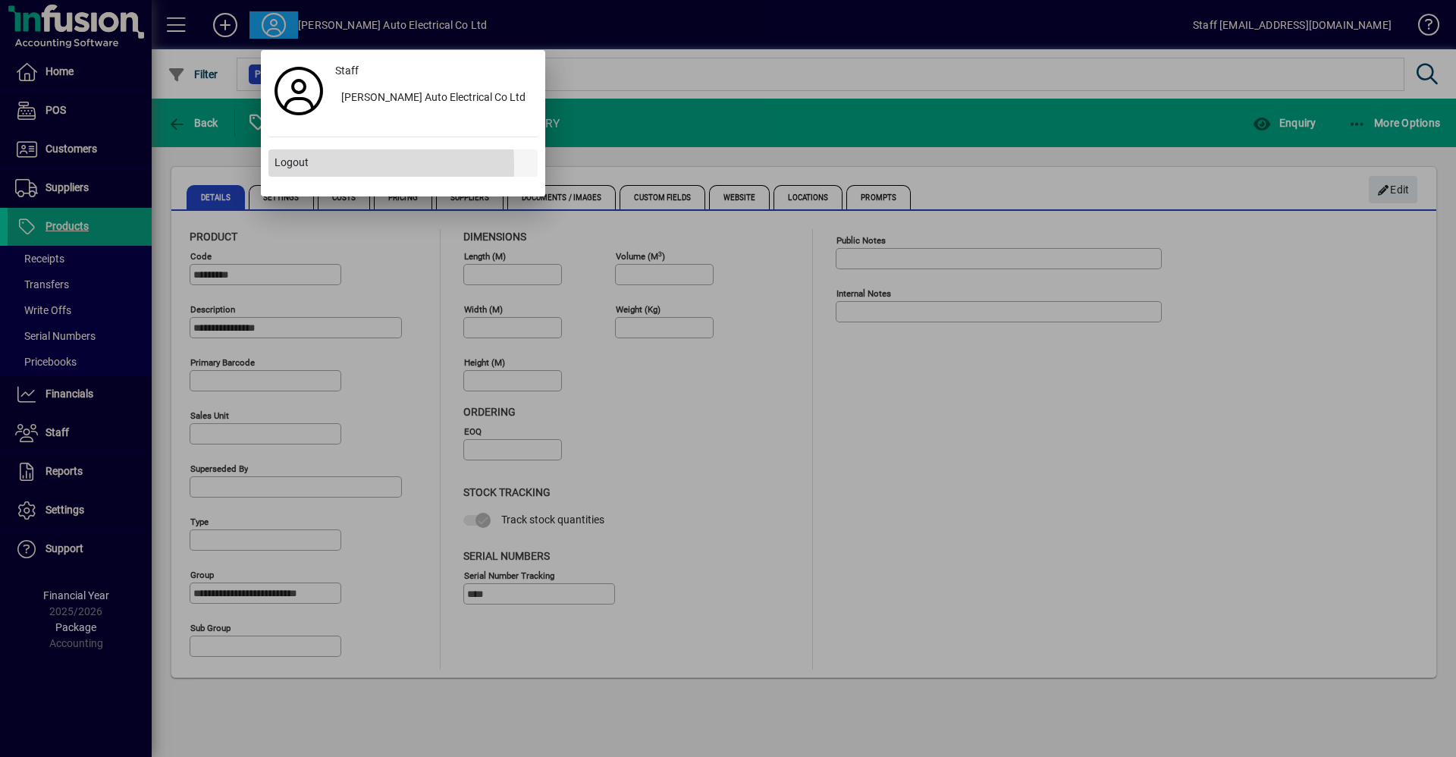
click at [290, 165] on span "Logout" at bounding box center [292, 163] width 34 height 16
